Goal: Task Accomplishment & Management: Manage account settings

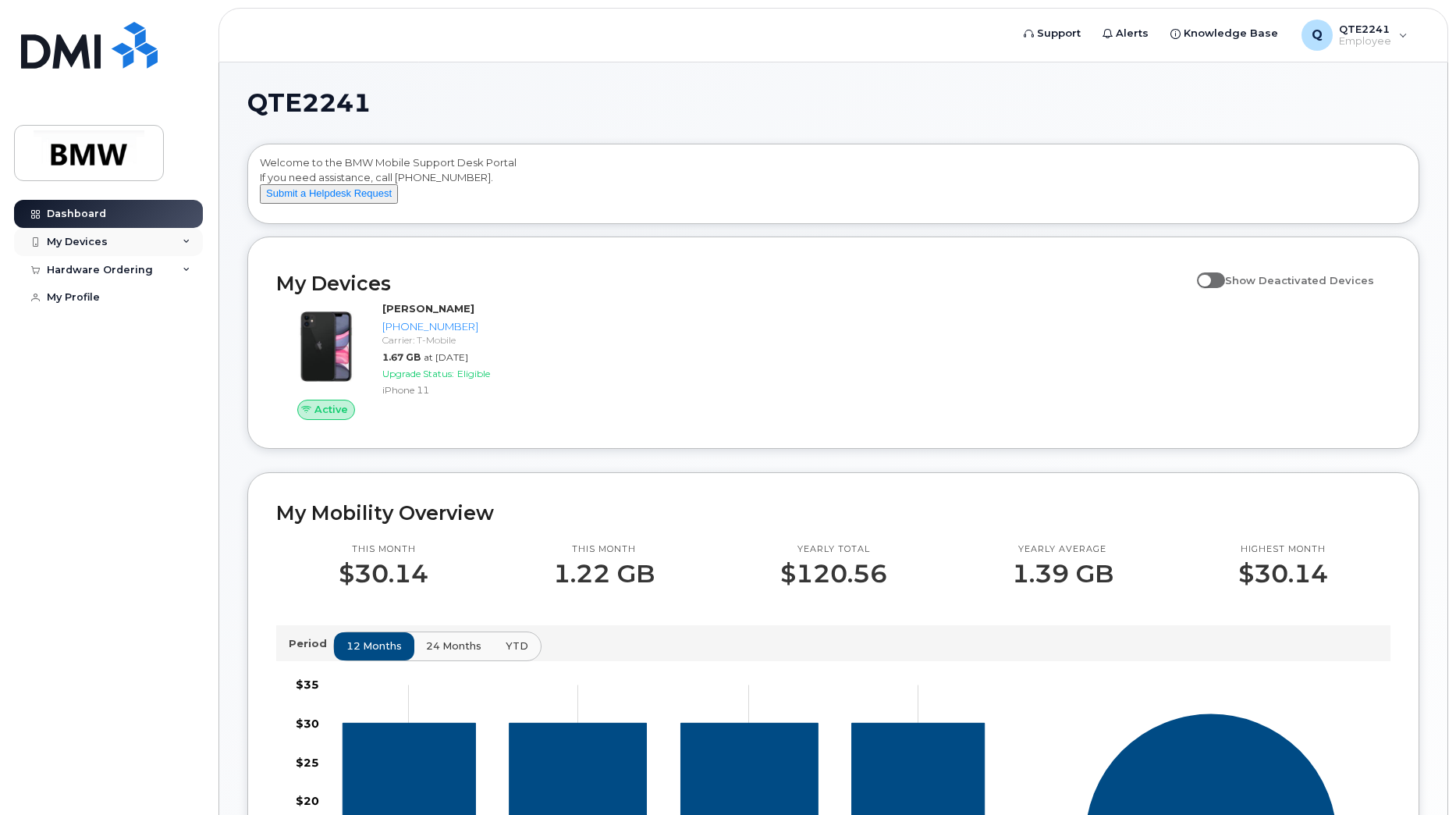
click at [93, 244] on div "My Devices" at bounding box center [77, 242] width 61 height 13
click at [81, 238] on div "My Devices" at bounding box center [77, 242] width 61 height 13
click at [1228, 32] on span "Knowledge Base" at bounding box center [1231, 33] width 94 height 16
drag, startPoint x: 443, startPoint y: 327, endPoint x: 553, endPoint y: 356, distance: 113.8
click at [443, 314] on strong "[PERSON_NAME]" at bounding box center [428, 309] width 92 height 13
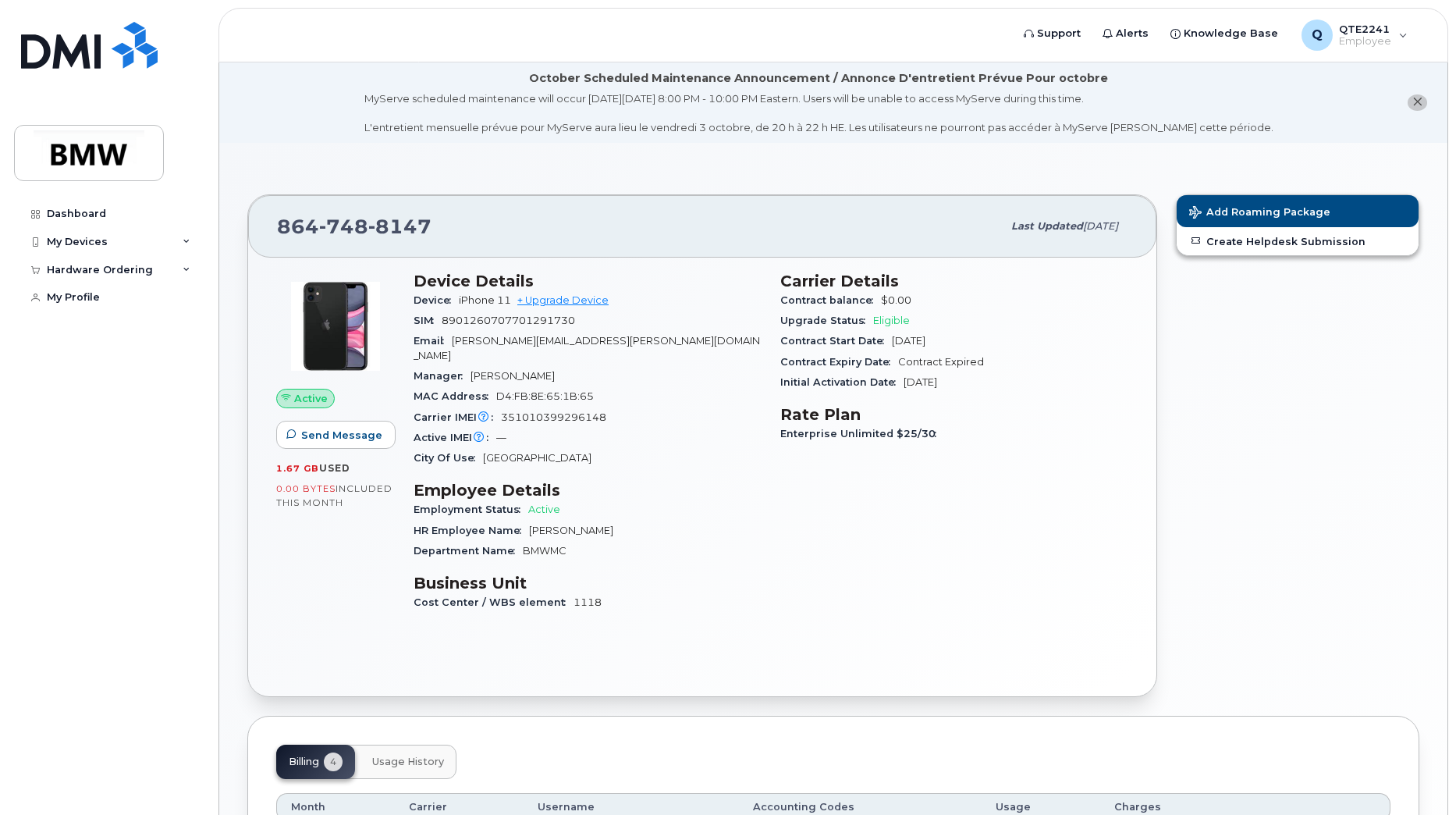
click at [1415, 99] on icon "close notification" at bounding box center [1417, 101] width 10 height 10
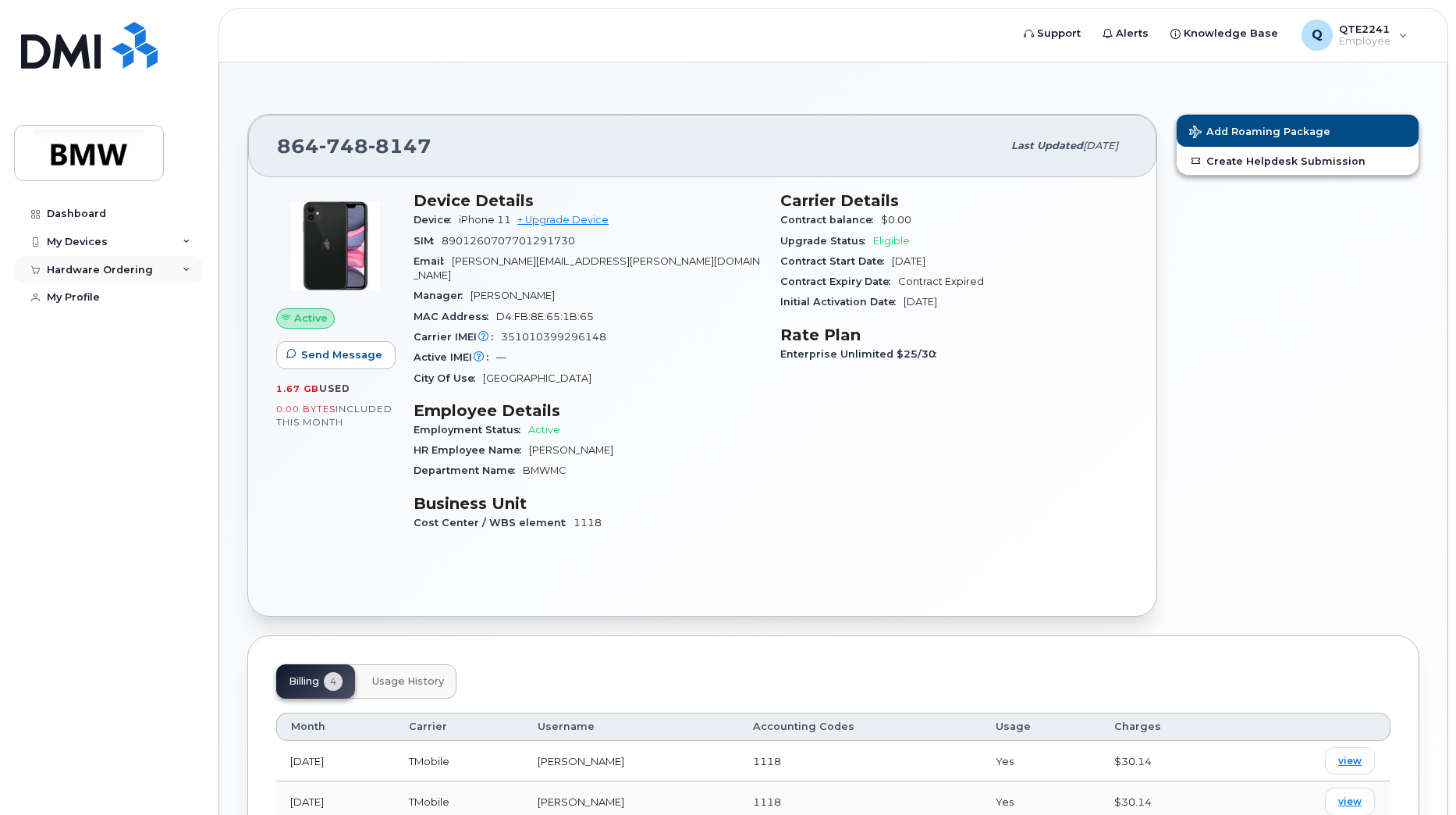
click at [184, 270] on icon at bounding box center [187, 270] width 8 height 8
click at [83, 302] on div "My Profile" at bounding box center [73, 297] width 53 height 13
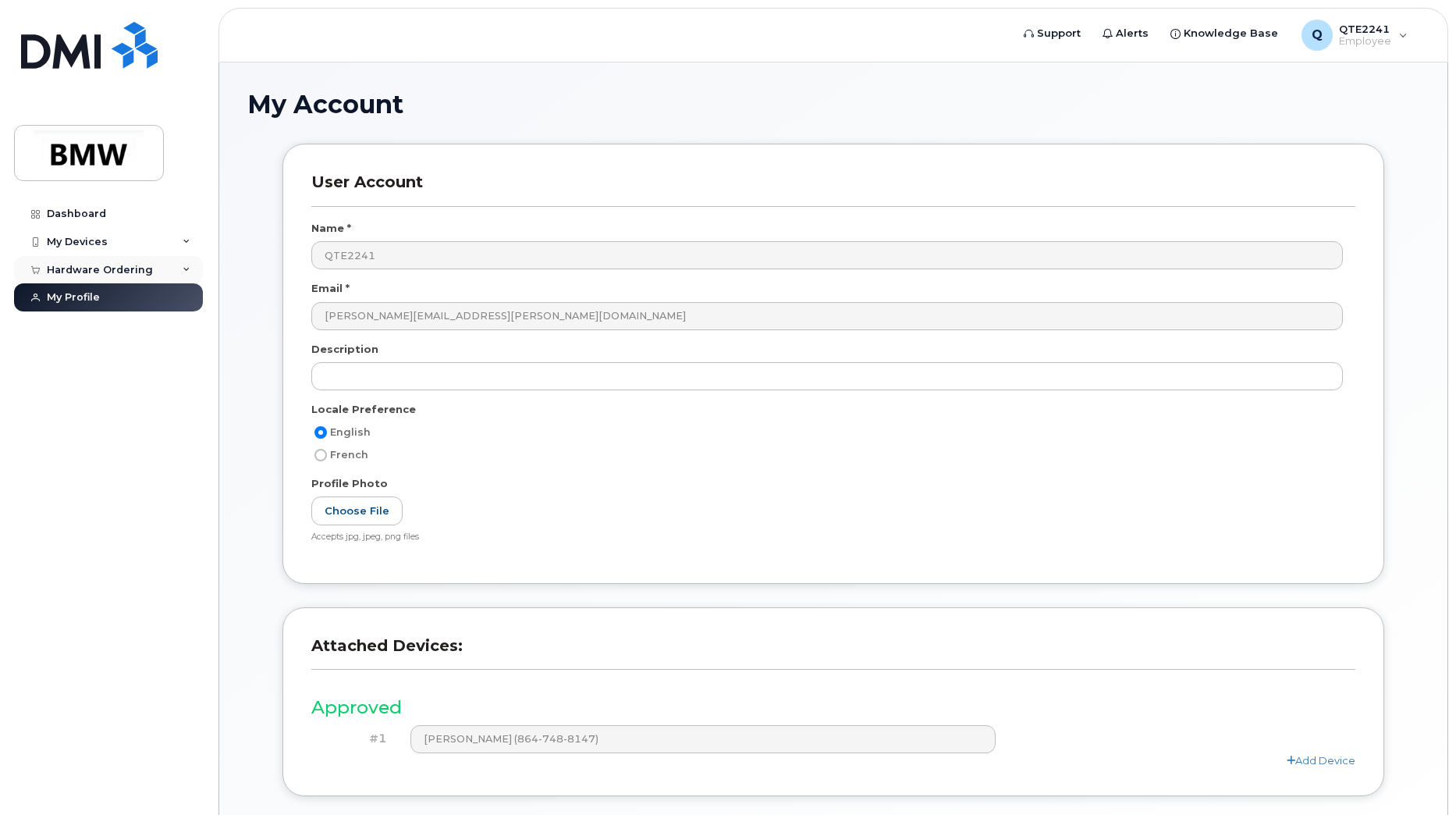
click at [132, 261] on div "Hardware Ordering" at bounding box center [108, 270] width 189 height 28
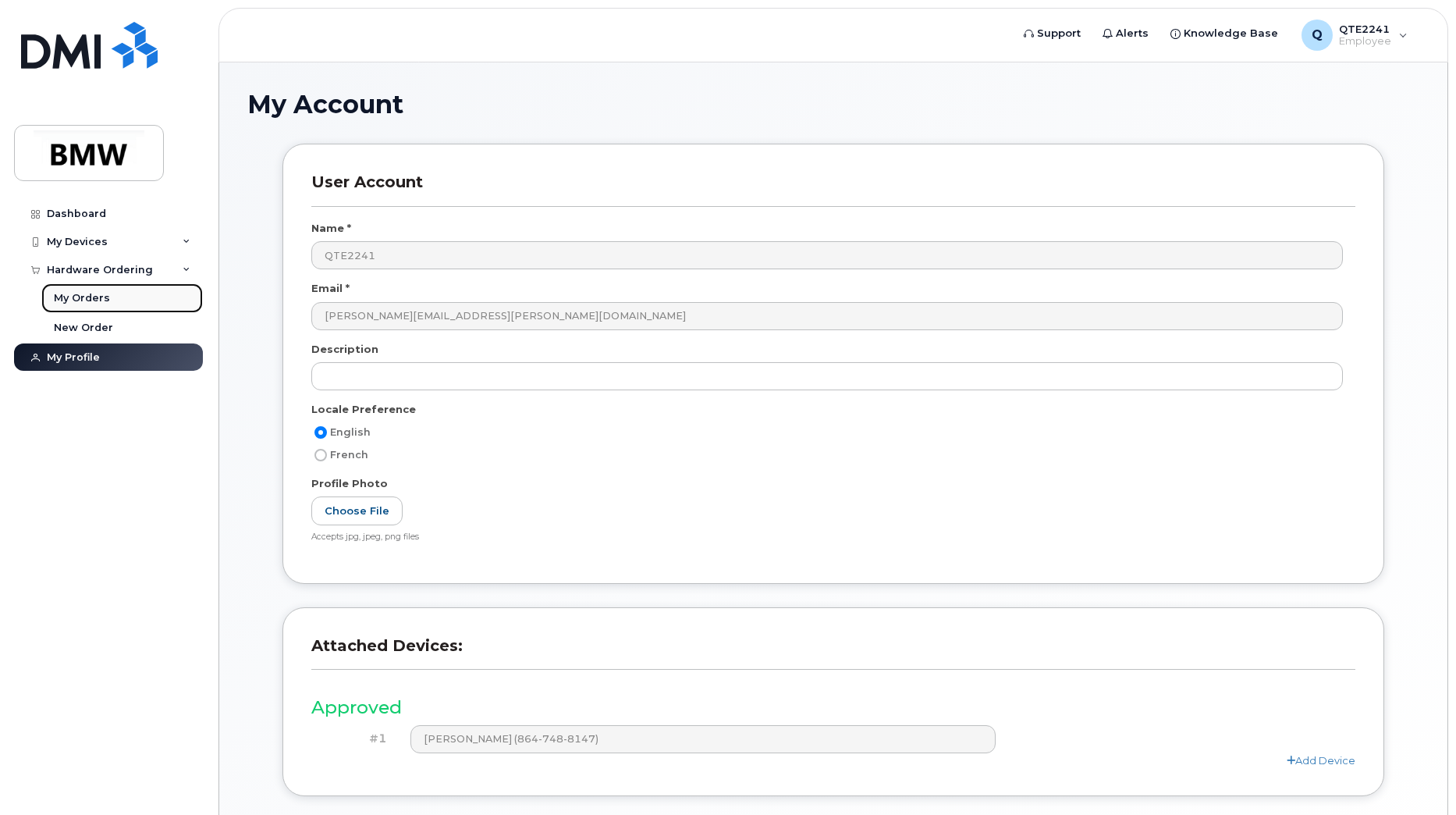
click at [87, 293] on div "My Orders" at bounding box center [82, 298] width 56 height 14
